Goal: Task Accomplishment & Management: Complete application form

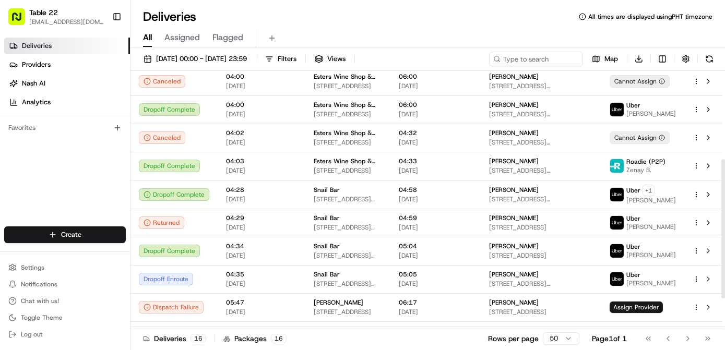
scroll to position [167, 0]
drag, startPoint x: 725, startPoint y: 165, endPoint x: 724, endPoint y: 255, distance: 90.3
click at [724, 255] on div at bounding box center [724, 230] width 4 height 139
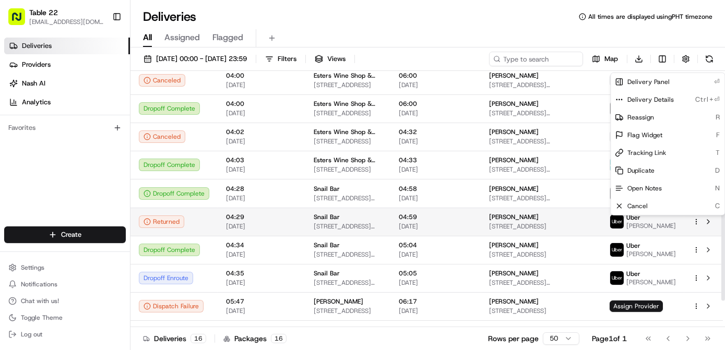
click at [698, 221] on html "Table 22 nikos@table22.com Toggle Sidebar Deliveries Providers Nash AI Analytic…" at bounding box center [362, 175] width 725 height 350
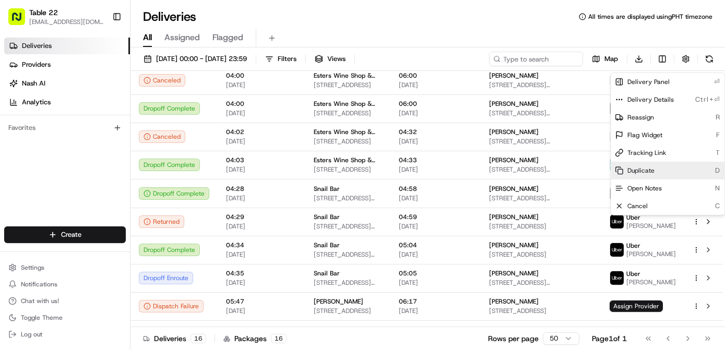
click at [663, 169] on div "Duplicate D" at bounding box center [668, 171] width 114 height 18
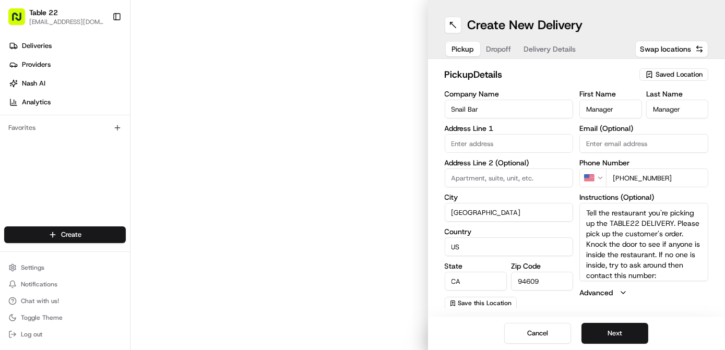
type input "[STREET_ADDRESS][PERSON_NAME]"
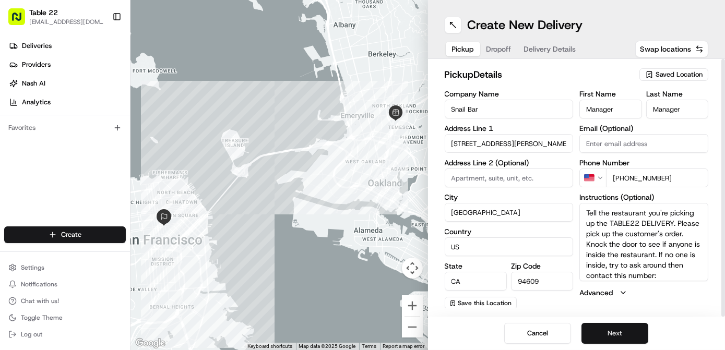
click at [630, 335] on button "Next" at bounding box center [615, 333] width 67 height 21
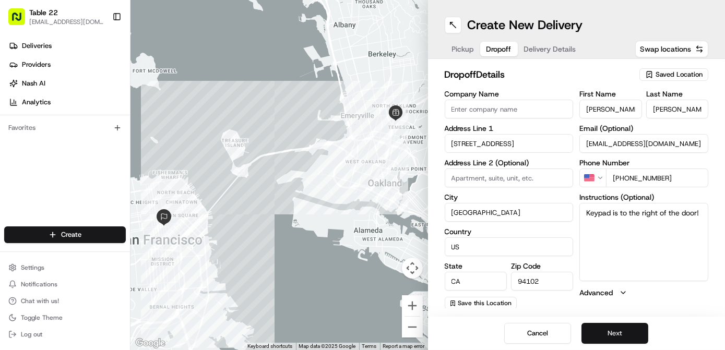
click at [630, 335] on button "Next" at bounding box center [615, 333] width 67 height 21
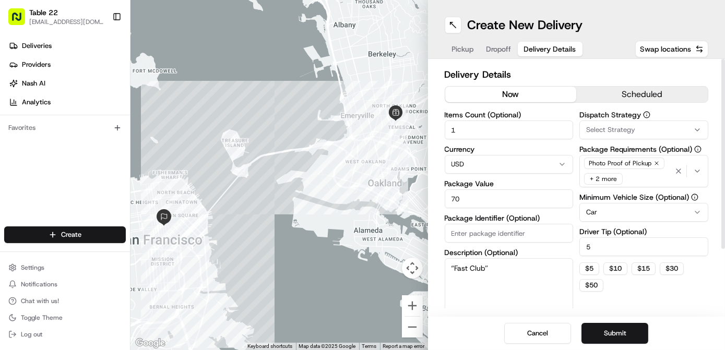
click at [619, 123] on button "Select Strategy" at bounding box center [644, 130] width 129 height 19
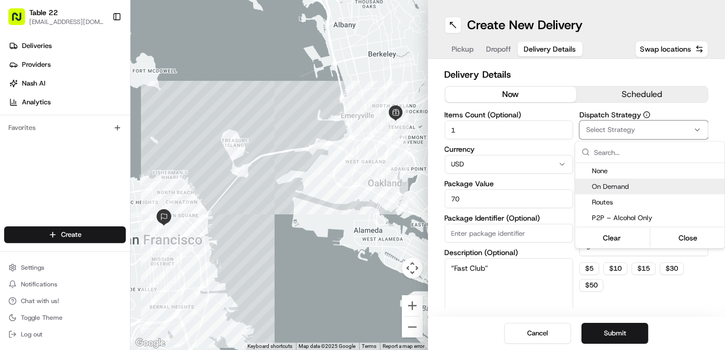
click at [613, 186] on span "On Demand" at bounding box center [656, 186] width 128 height 9
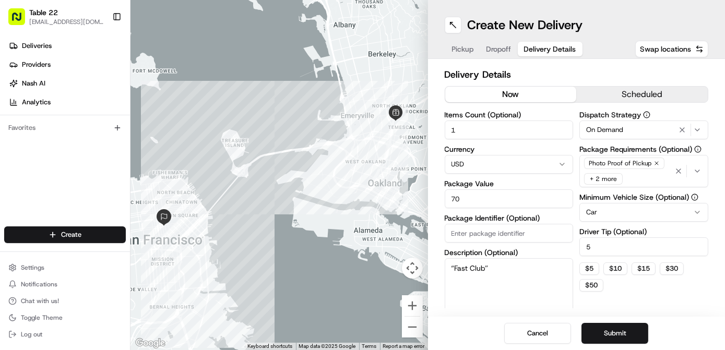
click at [494, 45] on html "Table 22 nikos@table22.com Toggle Sidebar Deliveries Providers Nash AI Analytic…" at bounding box center [362, 175] width 725 height 350
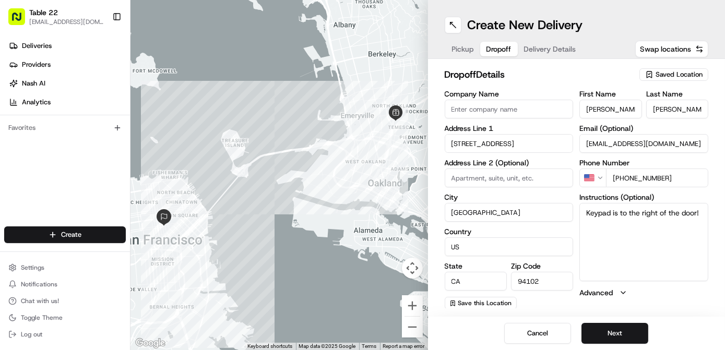
click at [494, 45] on span "Dropoff" at bounding box center [499, 49] width 25 height 10
click at [464, 142] on input "459 Turk St" at bounding box center [509, 143] width 129 height 19
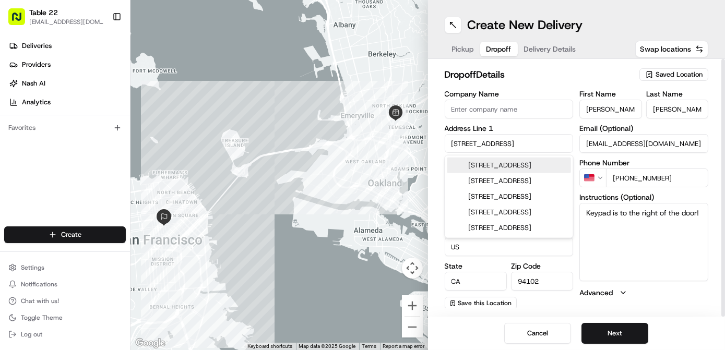
click at [464, 142] on input "459 Turk St" at bounding box center [509, 143] width 129 height 19
paste input "3440 25th Street"
click at [505, 168] on div "3440 25th Street, San Francisco, CA" at bounding box center [509, 166] width 124 height 16
type input "[STREET_ADDRESS]"
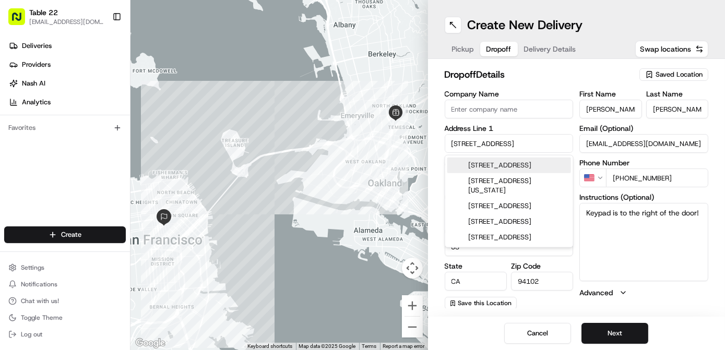
type input "United States"
type input "94110"
type input "3440 25th Street"
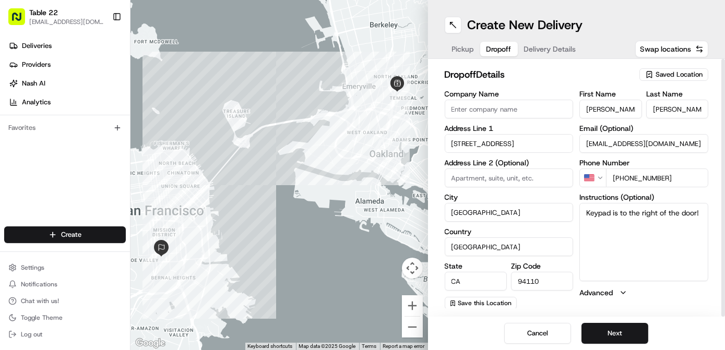
paste input "APT 608"
type input "APT 608"
click at [640, 276] on textarea "Keypad is to the right of the door!" at bounding box center [644, 242] width 129 height 78
click at [615, 335] on button "Next" at bounding box center [615, 333] width 67 height 21
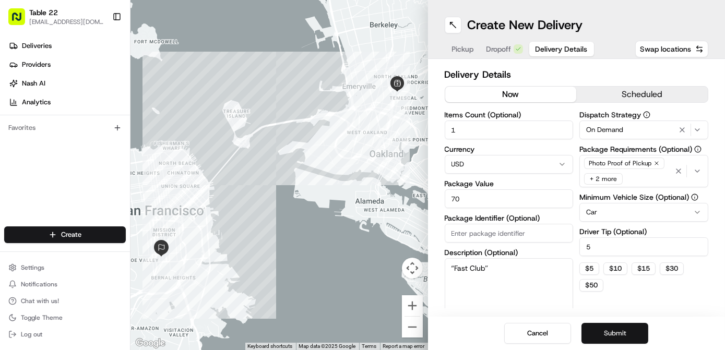
click at [609, 337] on button "Submit" at bounding box center [615, 333] width 67 height 21
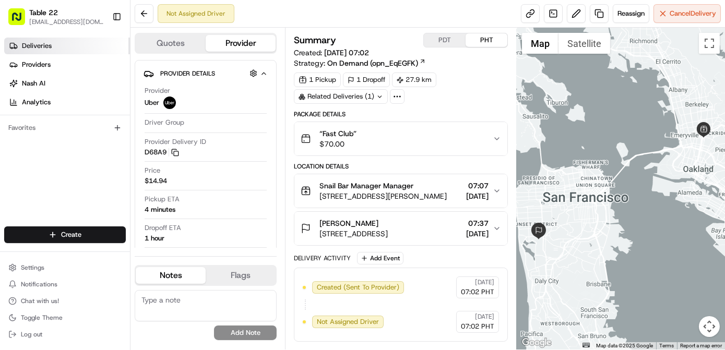
click at [84, 50] on link "Deliveries" at bounding box center [67, 46] width 126 height 17
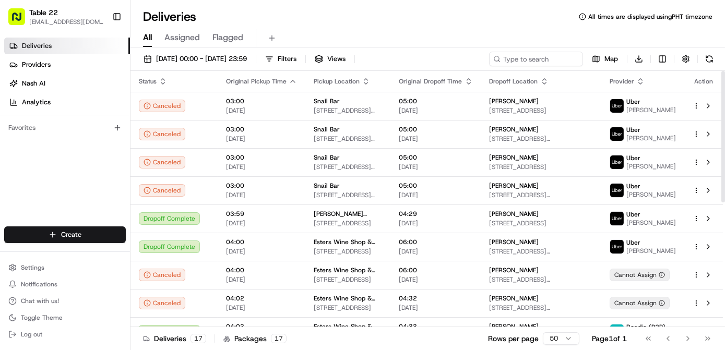
scroll to position [243, 0]
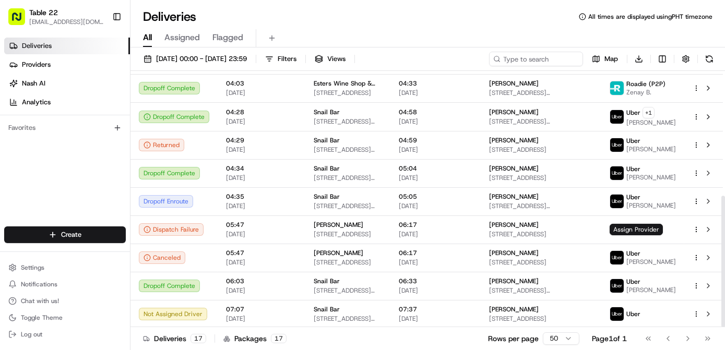
drag, startPoint x: 724, startPoint y: 197, endPoint x: 715, endPoint y: 374, distance: 177.7
click at [722, 327] on div at bounding box center [724, 262] width 4 height 132
drag, startPoint x: 724, startPoint y: 205, endPoint x: 724, endPoint y: 299, distance: 94.0
click at [724, 299] on div at bounding box center [724, 262] width 4 height 132
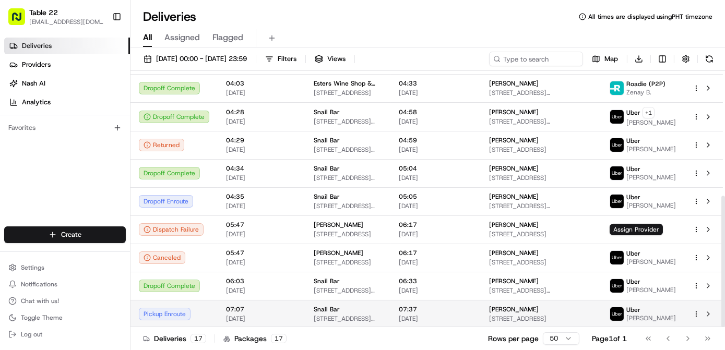
click at [521, 309] on span "[PERSON_NAME]" at bounding box center [515, 309] width 50 height 8
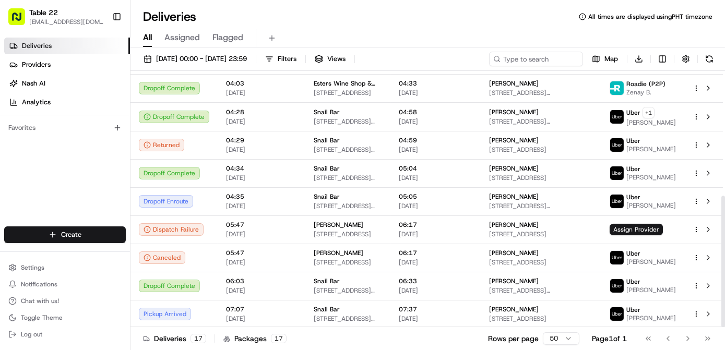
drag, startPoint x: 724, startPoint y: 306, endPoint x: 722, endPoint y: 374, distance: 68.4
click at [722, 327] on div at bounding box center [724, 262] width 4 height 132
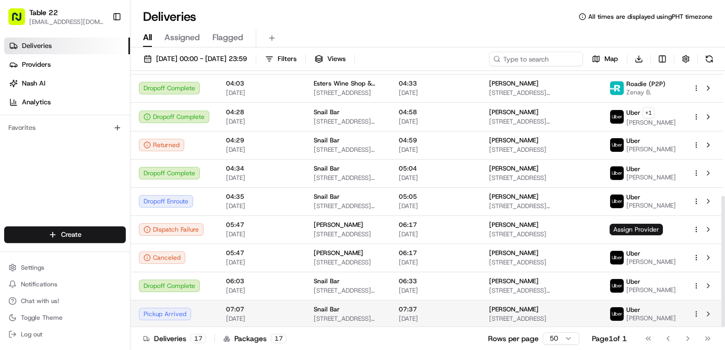
click at [587, 309] on div "[PERSON_NAME]" at bounding box center [541, 309] width 103 height 8
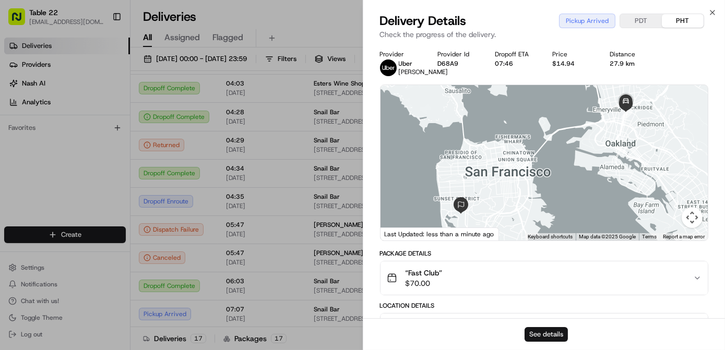
click at [547, 333] on button "See details" at bounding box center [546, 334] width 43 height 15
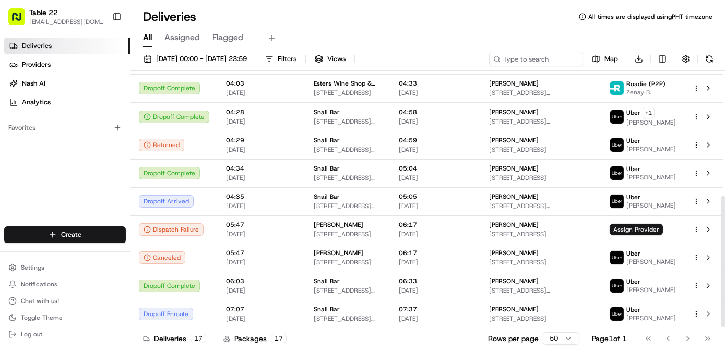
drag, startPoint x: 724, startPoint y: 185, endPoint x: 717, endPoint y: 327, distance: 142.2
click at [722, 327] on div at bounding box center [724, 262] width 4 height 132
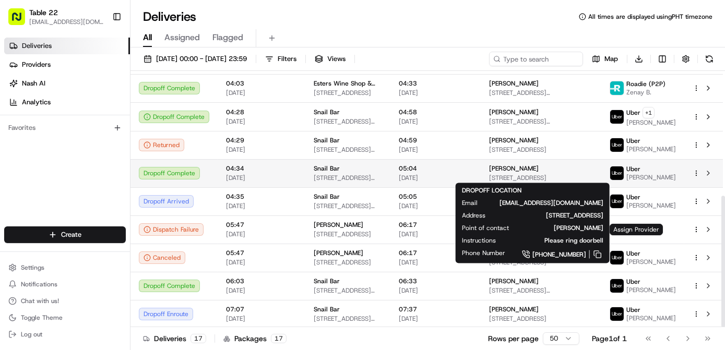
click at [529, 176] on span "[STREET_ADDRESS]" at bounding box center [541, 178] width 103 height 8
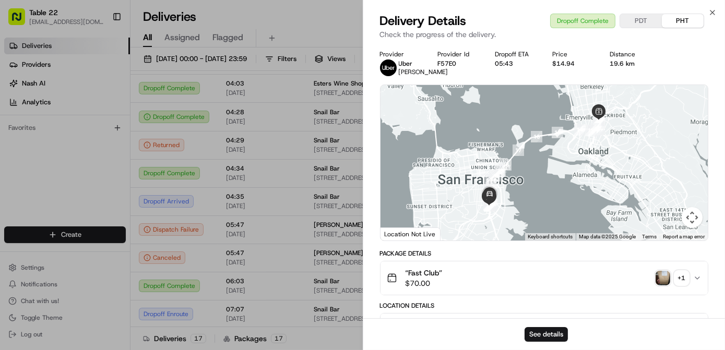
click at [664, 284] on img "button" at bounding box center [663, 278] width 15 height 15
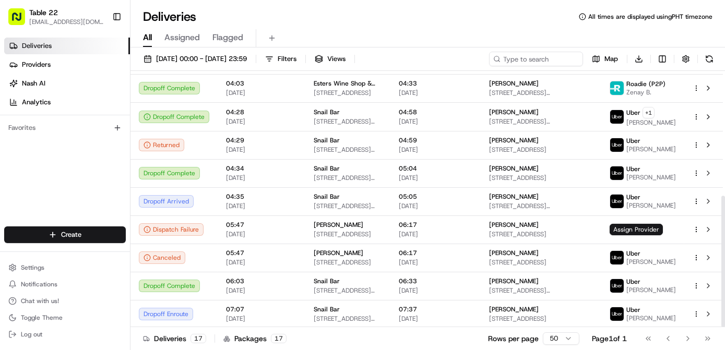
drag, startPoint x: 723, startPoint y: 204, endPoint x: 725, endPoint y: 259, distance: 55.9
click at [725, 259] on div at bounding box center [724, 262] width 4 height 132
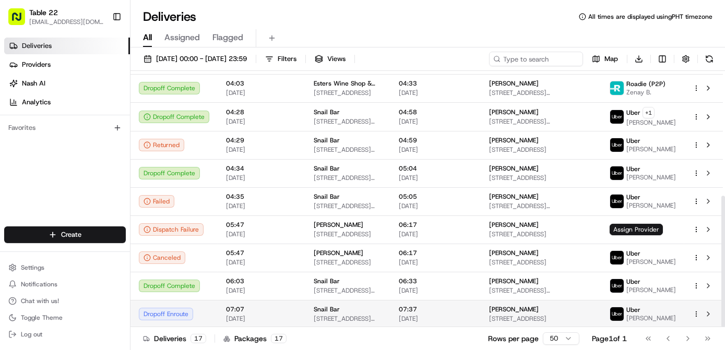
drag, startPoint x: 724, startPoint y: 221, endPoint x: 717, endPoint y: 315, distance: 94.3
click at [722, 315] on div at bounding box center [724, 262] width 4 height 132
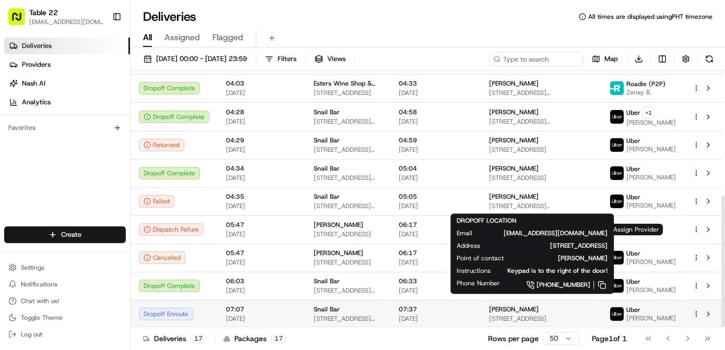
click at [562, 316] on span "[STREET_ADDRESS]" at bounding box center [541, 319] width 103 height 8
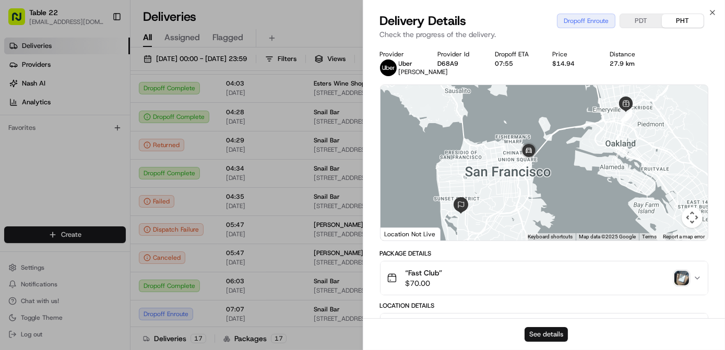
click at [552, 336] on button "See details" at bounding box center [546, 334] width 43 height 15
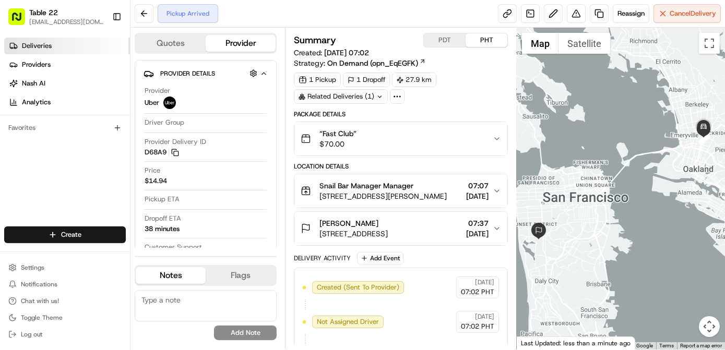
click at [49, 51] on link "Deliveries" at bounding box center [67, 46] width 126 height 17
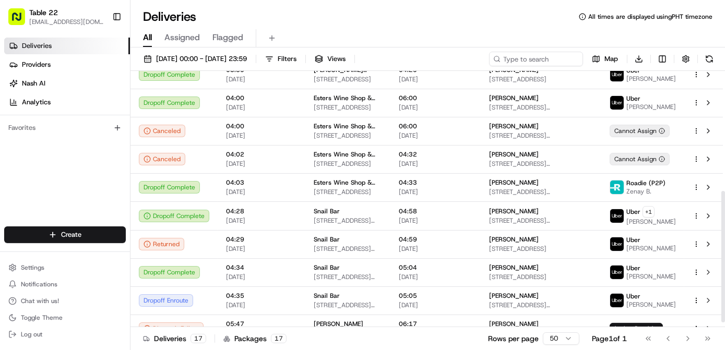
scroll to position [243, 0]
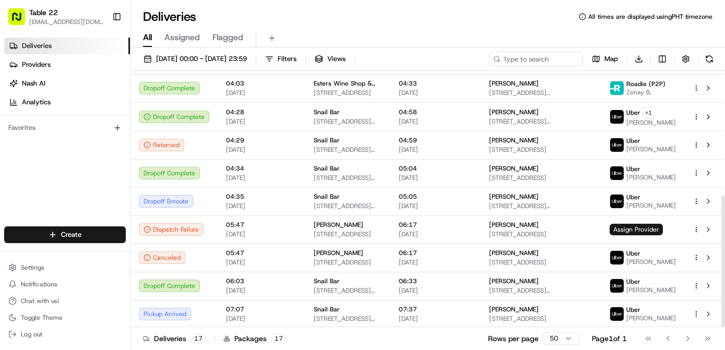
drag, startPoint x: 724, startPoint y: 191, endPoint x: 726, endPoint y: 373, distance: 182.2
click at [725, 327] on div at bounding box center [724, 262] width 4 height 132
drag, startPoint x: 721, startPoint y: 242, endPoint x: 723, endPoint y: 289, distance: 47.0
click at [723, 289] on div at bounding box center [724, 262] width 4 height 132
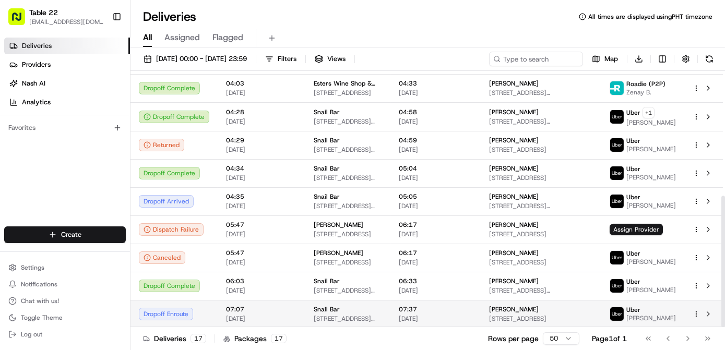
click at [541, 315] on span "[STREET_ADDRESS]" at bounding box center [541, 319] width 103 height 8
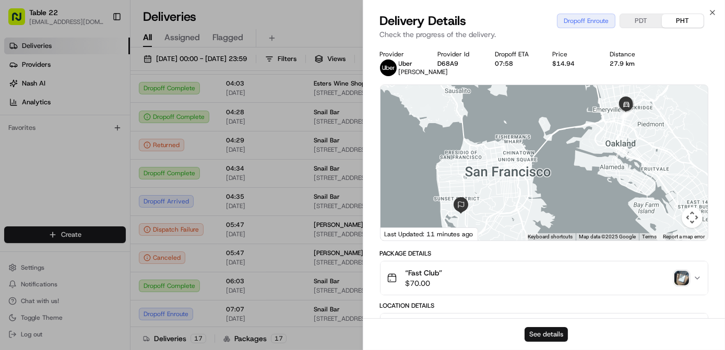
click at [547, 328] on button "See details" at bounding box center [546, 334] width 43 height 15
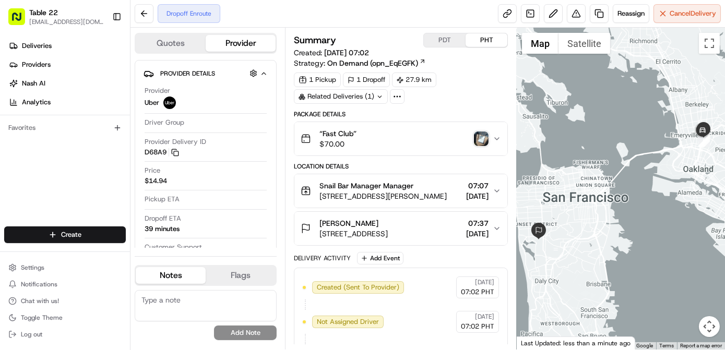
click at [482, 140] on img "button" at bounding box center [481, 139] width 15 height 15
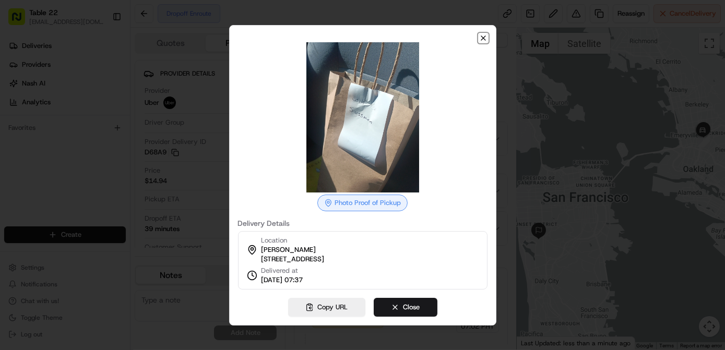
click at [486, 34] on icon "button" at bounding box center [483, 38] width 8 height 8
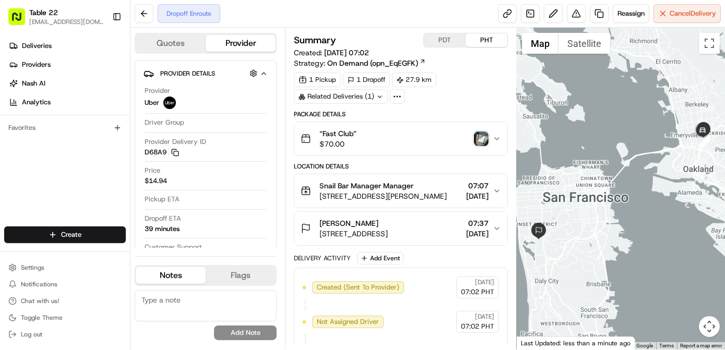
click at [481, 136] on img "button" at bounding box center [481, 139] width 15 height 15
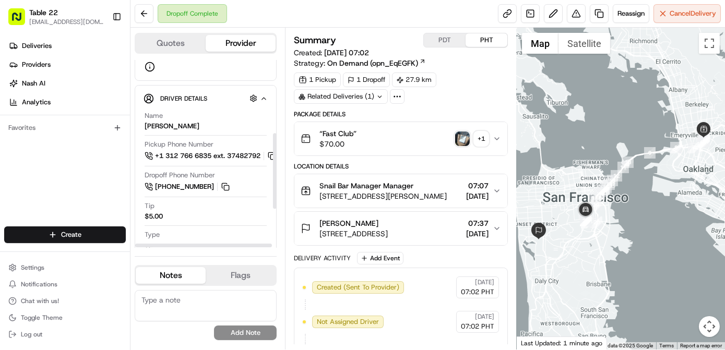
scroll to position [190, 0]
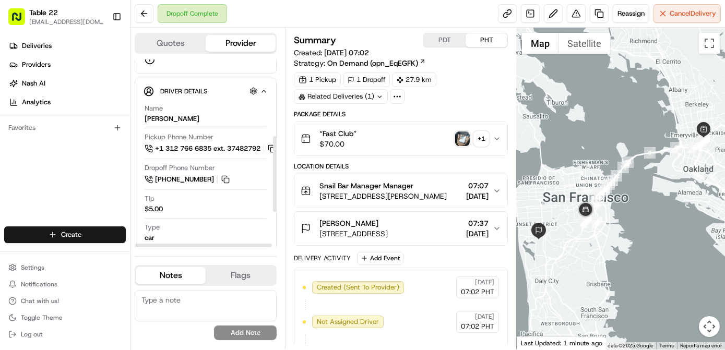
drag, startPoint x: 274, startPoint y: 123, endPoint x: 276, endPoint y: 199, distance: 76.3
click at [276, 199] on div at bounding box center [275, 174] width 4 height 76
drag, startPoint x: 368, startPoint y: 217, endPoint x: 317, endPoint y: 222, distance: 50.9
click at [317, 222] on div "[PERSON_NAME] [STREET_ADDRESS]" at bounding box center [344, 228] width 87 height 21
copy span "[PERSON_NAME]"
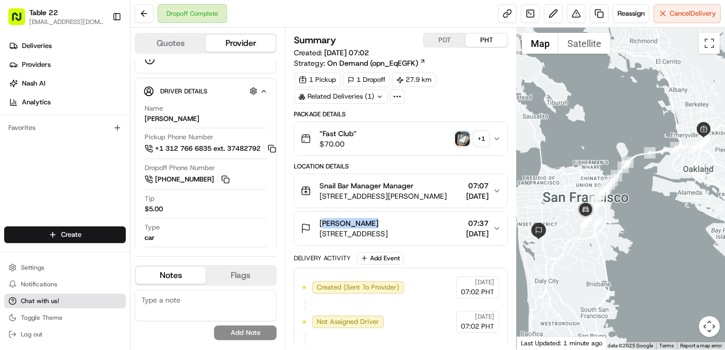
click at [97, 303] on button "Chat with us!" at bounding box center [65, 301] width 122 height 15
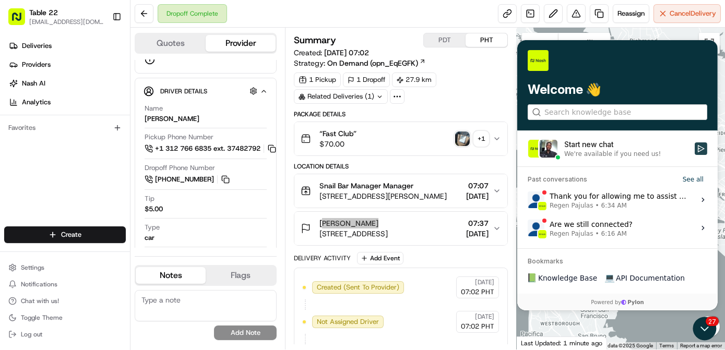
click at [701, 152] on icon "Start new chat" at bounding box center [701, 148] width 8 height 8
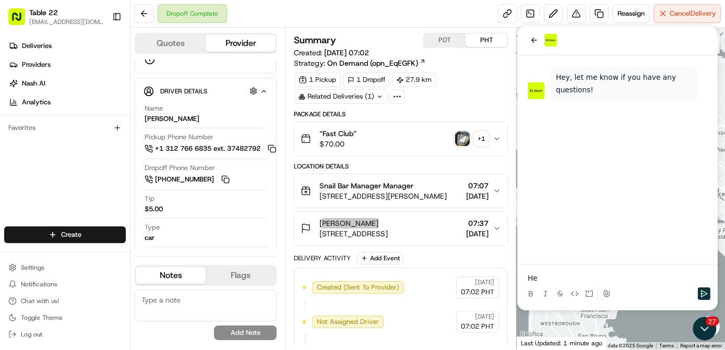
click at [582, 278] on p "He" at bounding box center [617, 278] width 180 height 10
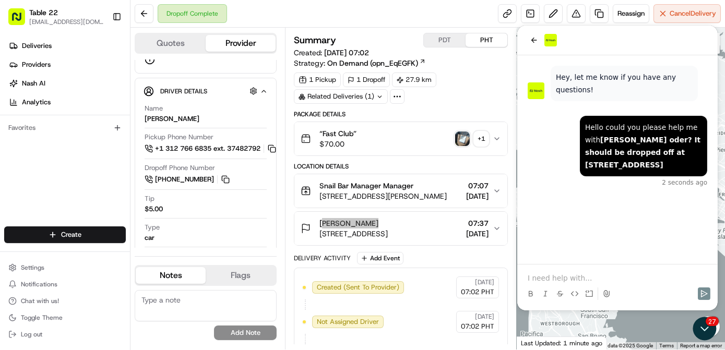
click at [582, 278] on p at bounding box center [617, 278] width 180 height 10
